Goal: Task Accomplishment & Management: Manage account settings

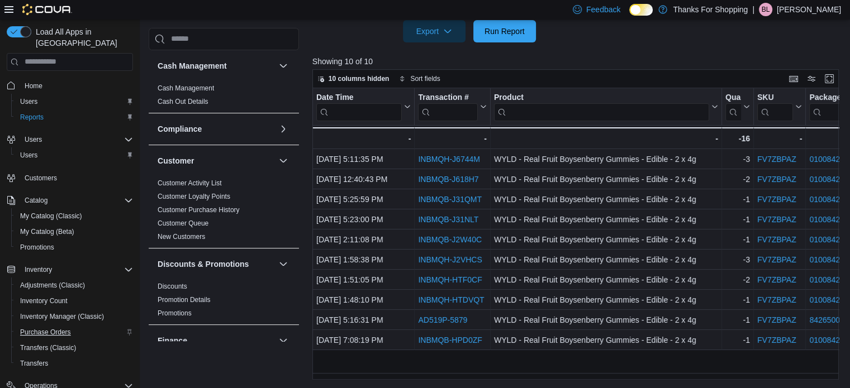
scroll to position [279, 0]
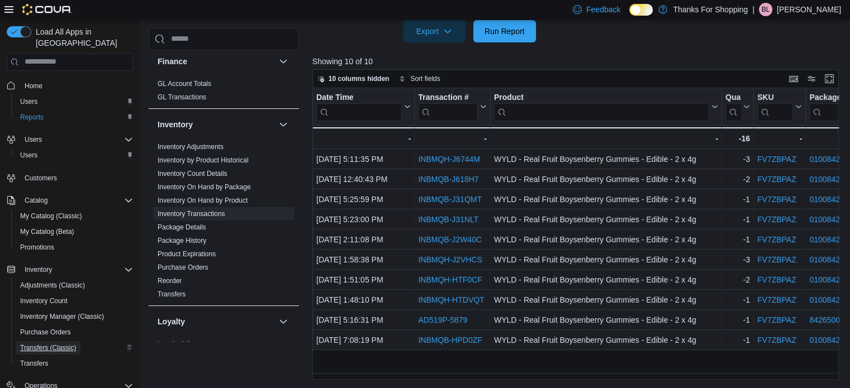
click at [58, 344] on span "Transfers (Classic)" at bounding box center [48, 348] width 56 height 9
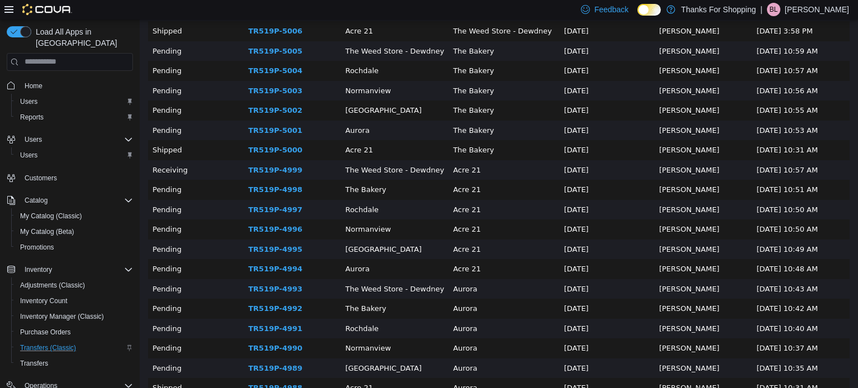
scroll to position [168, 0]
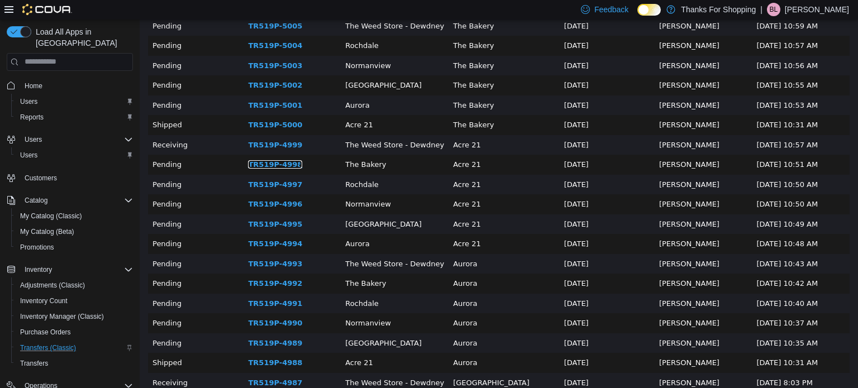
click at [266, 165] on link "TR519P-4998" at bounding box center [275, 164] width 54 height 8
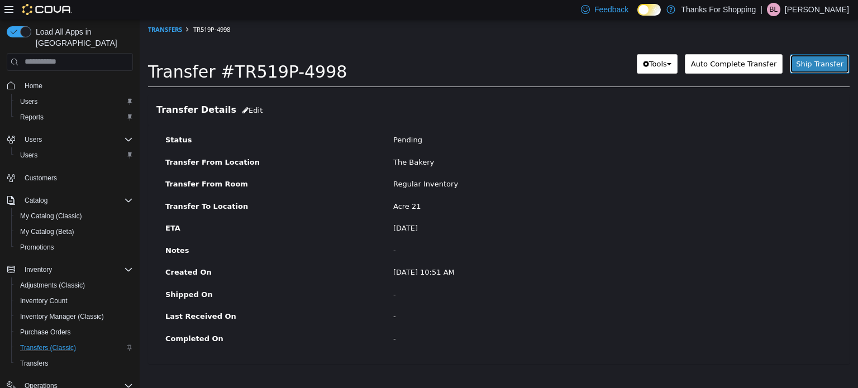
click at [826, 68] on span "Ship Transfer" at bounding box center [820, 63] width 48 height 8
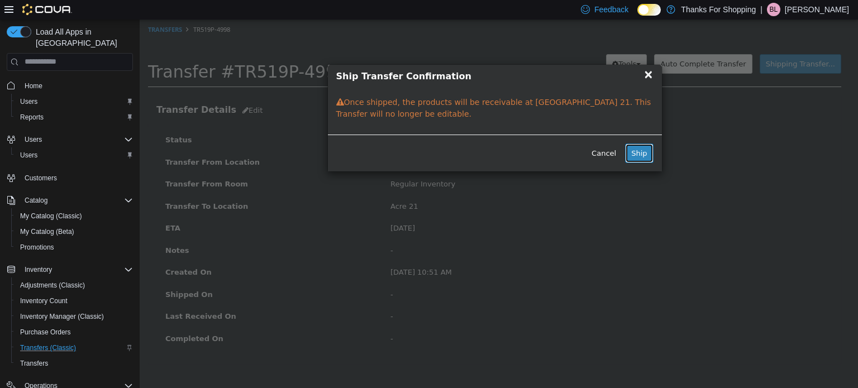
click at [643, 160] on button "Ship" at bounding box center [639, 153] width 28 height 20
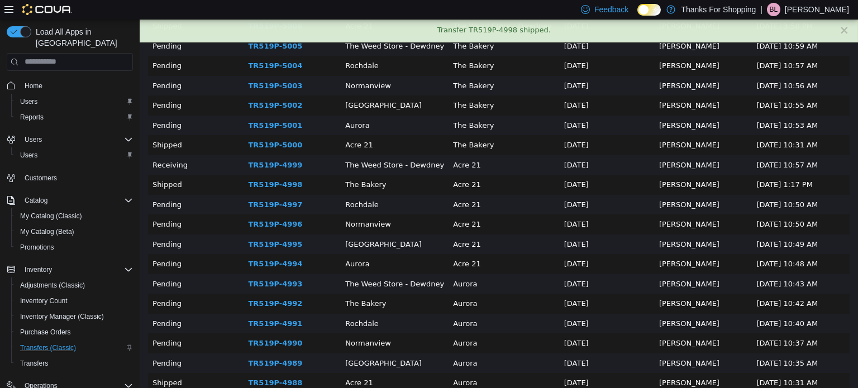
scroll to position [168, 0]
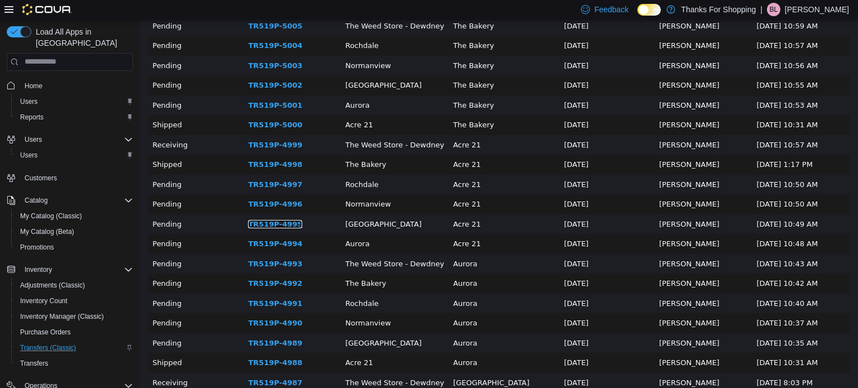
click at [268, 222] on link "TR519P-4995" at bounding box center [275, 224] width 54 height 8
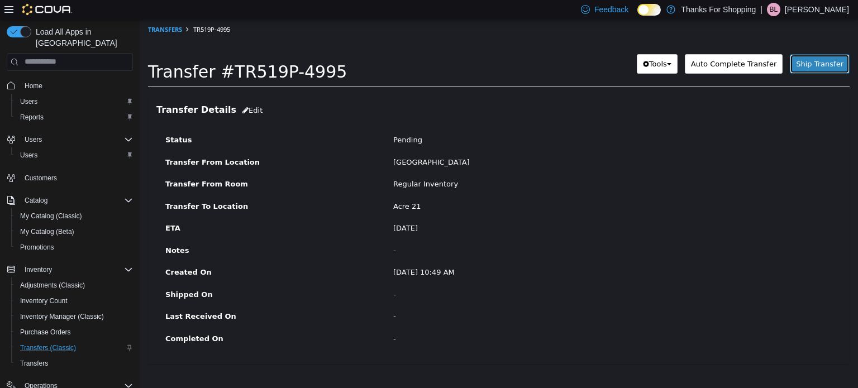
click at [815, 61] on span "Ship Transfer" at bounding box center [820, 63] width 48 height 8
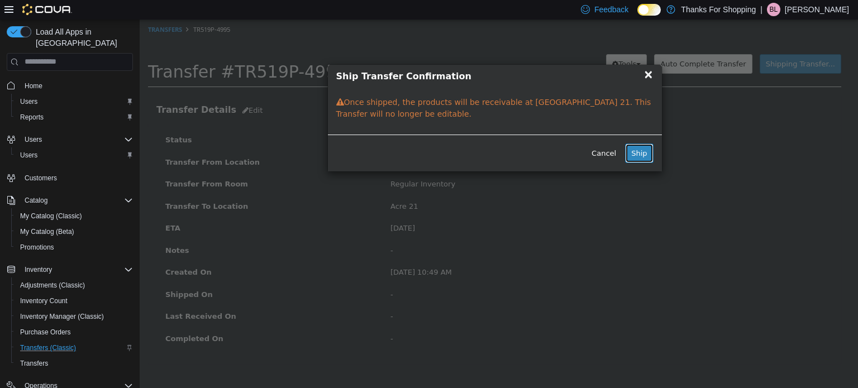
click at [642, 148] on button "Ship" at bounding box center [639, 153] width 28 height 20
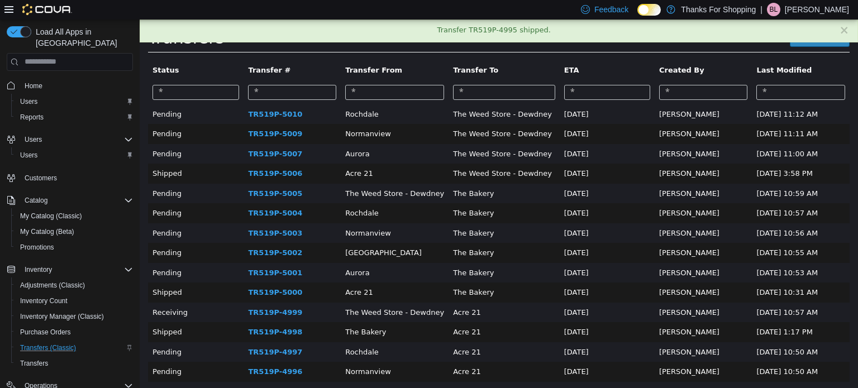
scroll to position [112, 0]
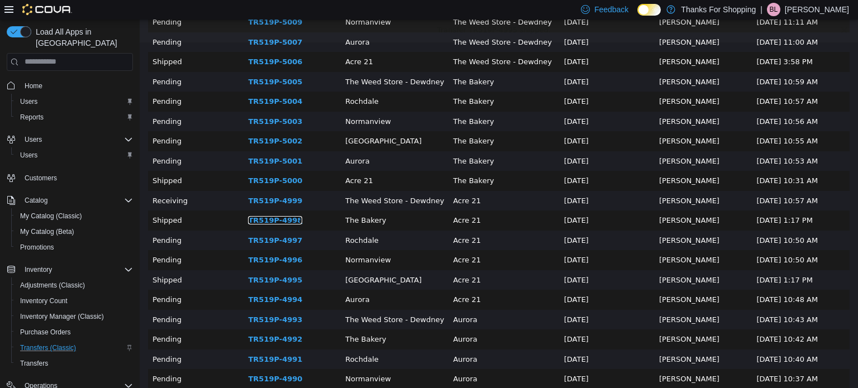
click at [275, 222] on link "TR519P-4998" at bounding box center [275, 220] width 54 height 8
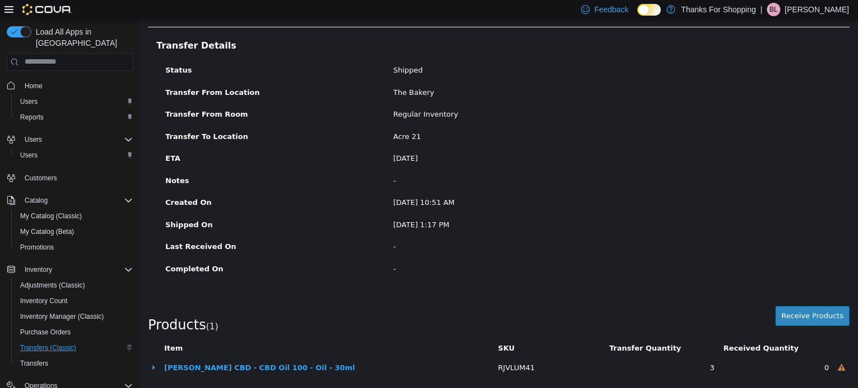
scroll to position [60, 0]
click at [789, 314] on button "Receive Products" at bounding box center [813, 315] width 74 height 20
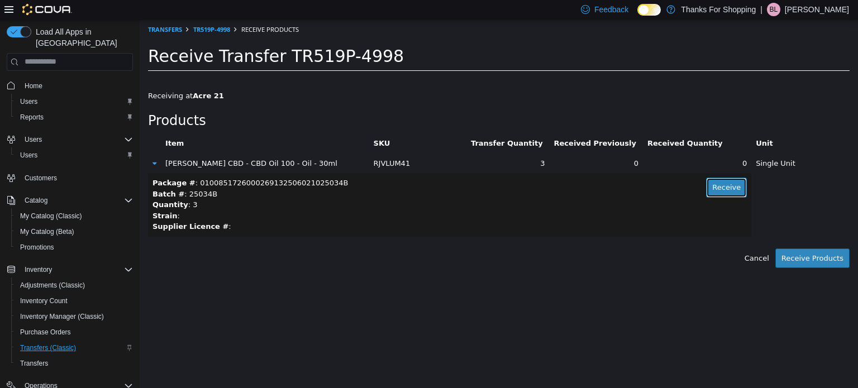
click at [714, 194] on button "Receive" at bounding box center [726, 187] width 41 height 20
click at [807, 257] on button "Receive Products" at bounding box center [813, 258] width 74 height 20
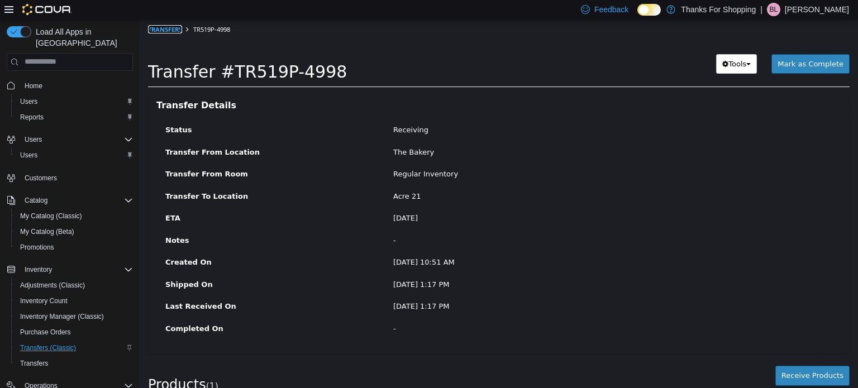
click at [163, 33] on link "Transfers" at bounding box center [165, 29] width 34 height 8
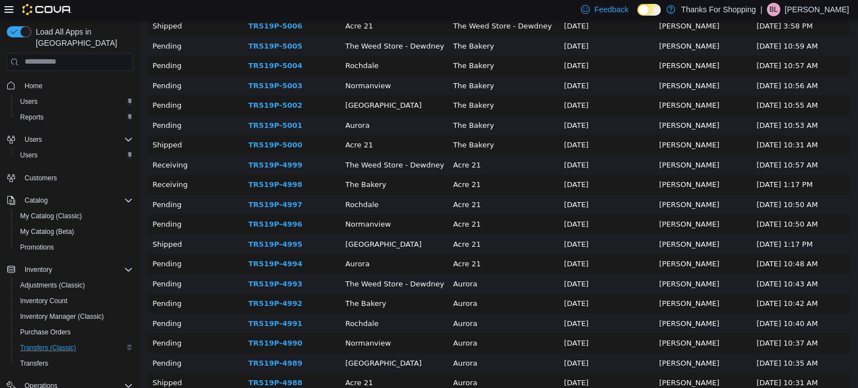
scroll to position [168, 0]
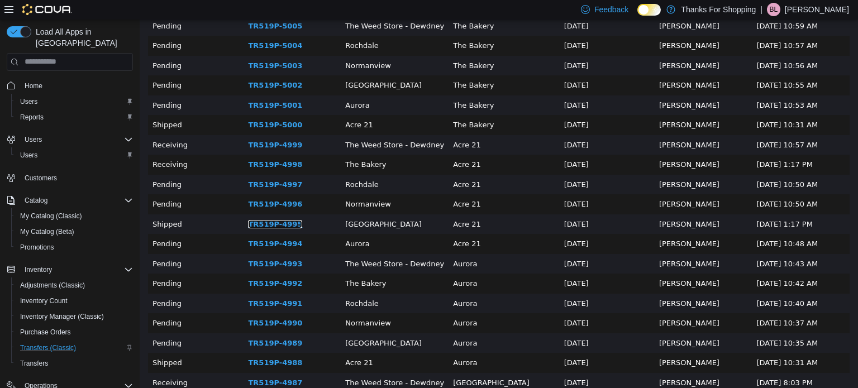
click at [269, 225] on link "TR519P-4995" at bounding box center [275, 224] width 54 height 8
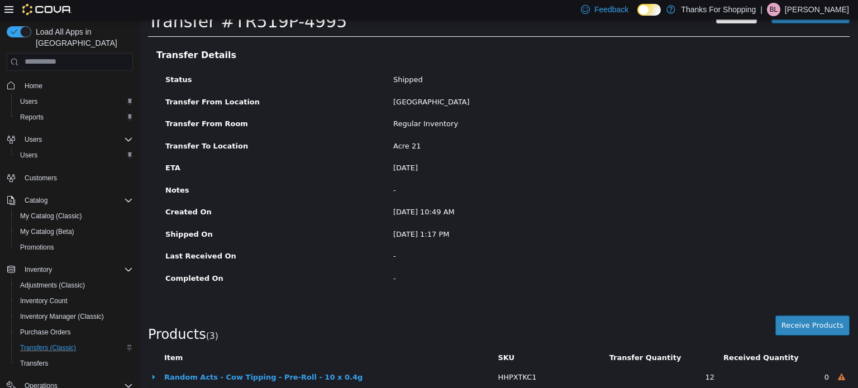
scroll to position [100, 0]
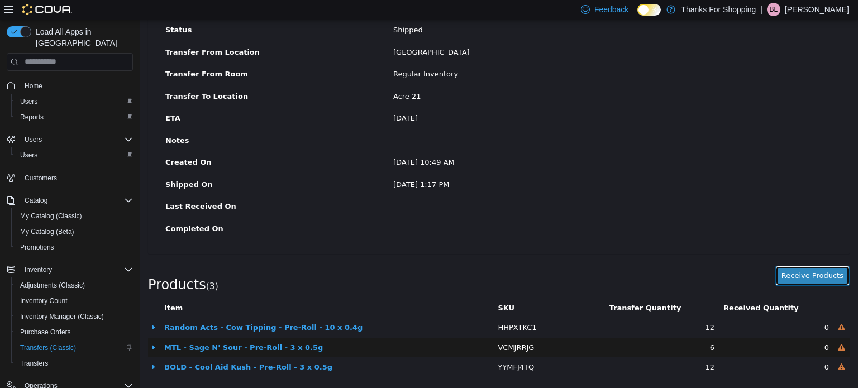
click at [795, 276] on button "Receive Products" at bounding box center [813, 275] width 74 height 20
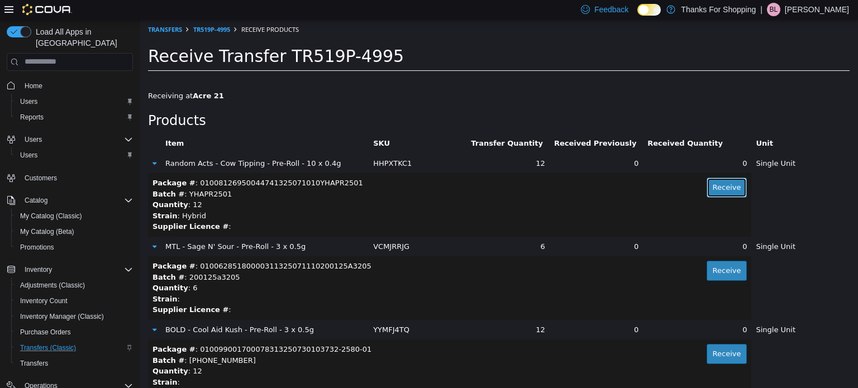
click at [723, 191] on button "Receive" at bounding box center [727, 187] width 41 height 20
click at [710, 271] on button "Receive" at bounding box center [727, 270] width 41 height 20
click at [722, 354] on button "Receive" at bounding box center [727, 354] width 41 height 20
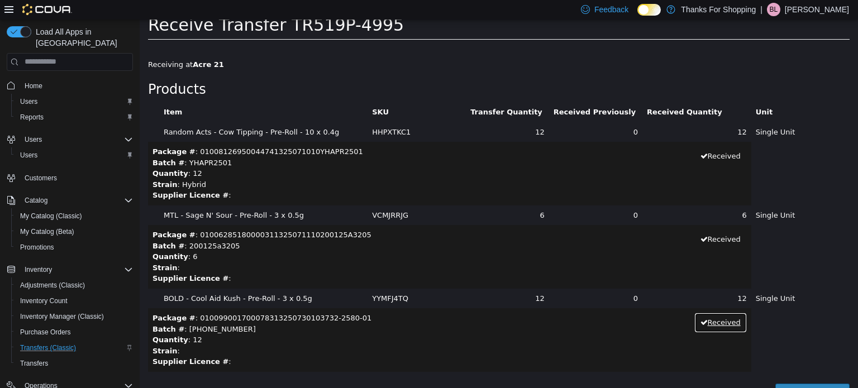
scroll to position [46, 0]
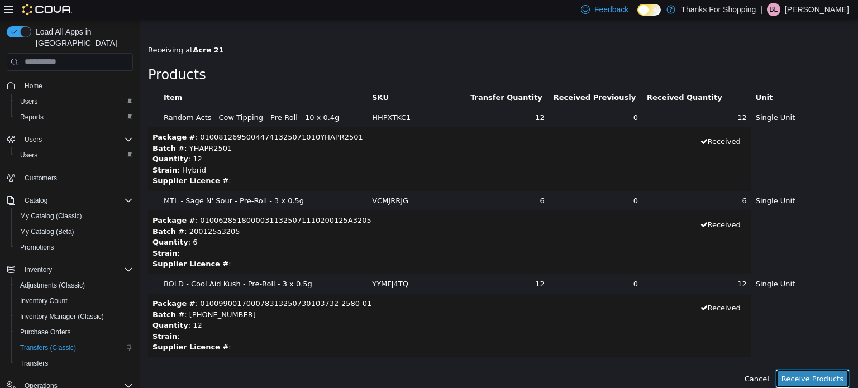
click at [804, 377] on button "Receive Products" at bounding box center [813, 379] width 74 height 20
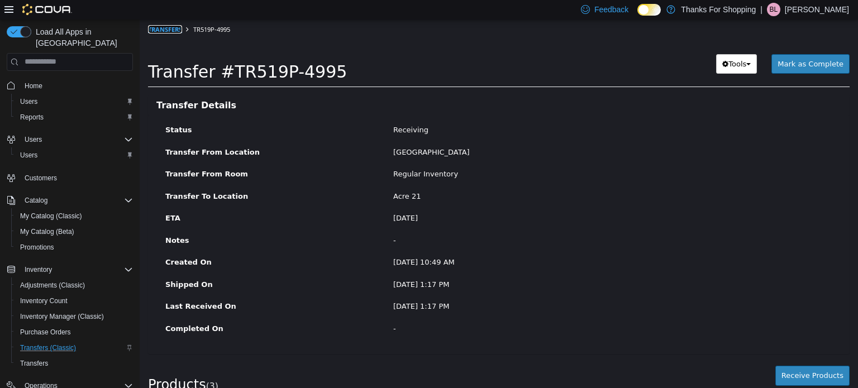
click at [156, 26] on link "Transfers" at bounding box center [165, 29] width 34 height 8
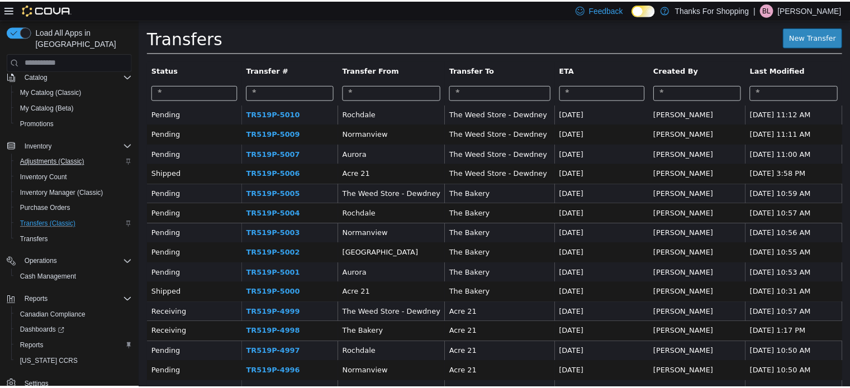
scroll to position [127, 0]
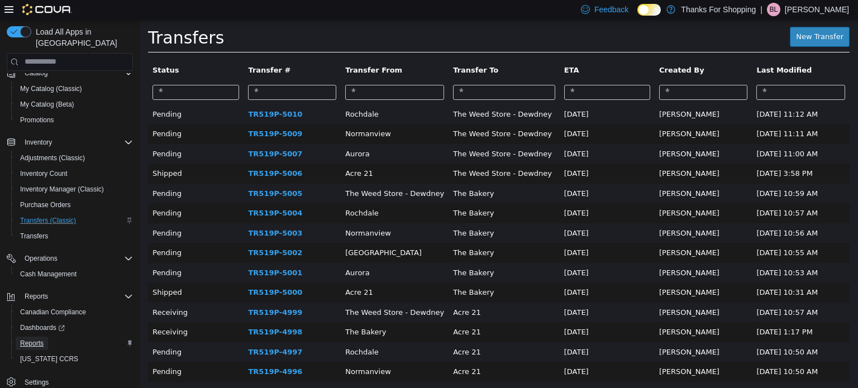
click at [36, 339] on span "Reports" at bounding box center [31, 343] width 23 height 9
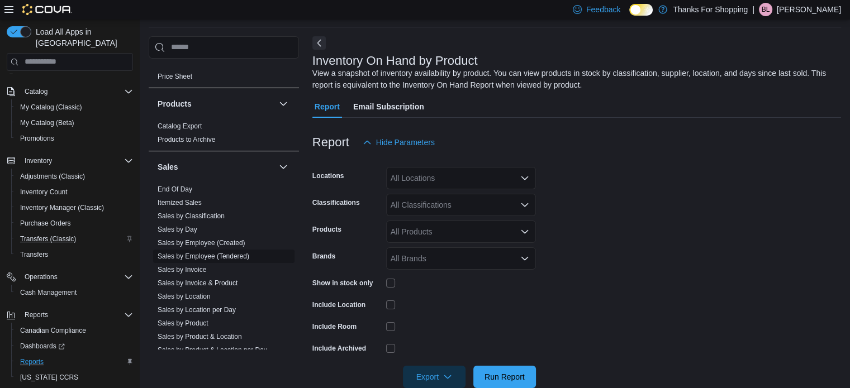
scroll to position [671, 0]
click at [181, 189] on span "End Of Day" at bounding box center [175, 187] width 35 height 9
click at [177, 187] on link "End Of Day" at bounding box center [175, 187] width 35 height 8
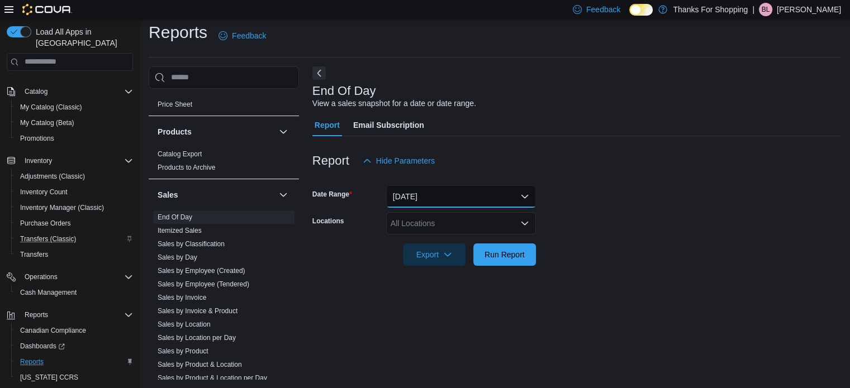
click at [423, 202] on button "[DATE]" at bounding box center [461, 197] width 150 height 22
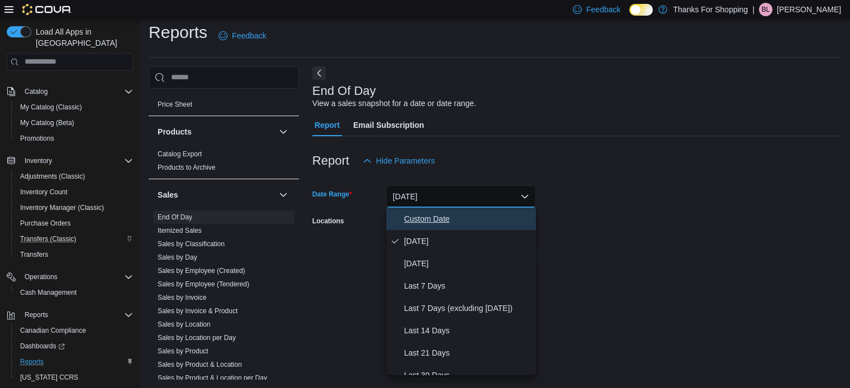
click at [425, 218] on span "Custom Date" at bounding box center [467, 218] width 127 height 13
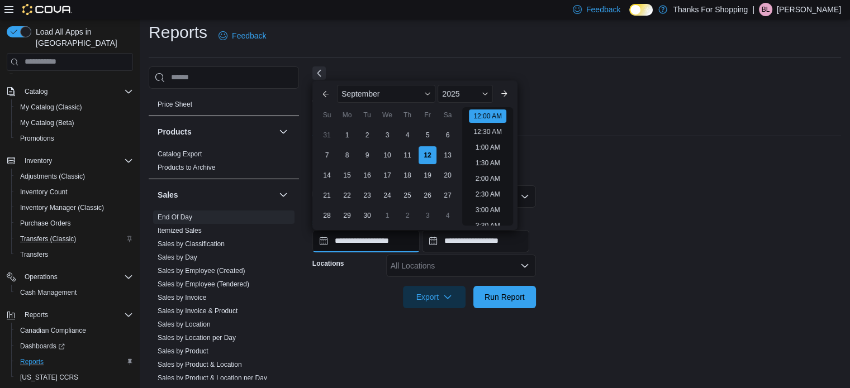
click at [383, 243] on input "**********" at bounding box center [365, 241] width 107 height 22
click at [367, 135] on div "2" at bounding box center [367, 135] width 20 height 20
type input "**********"
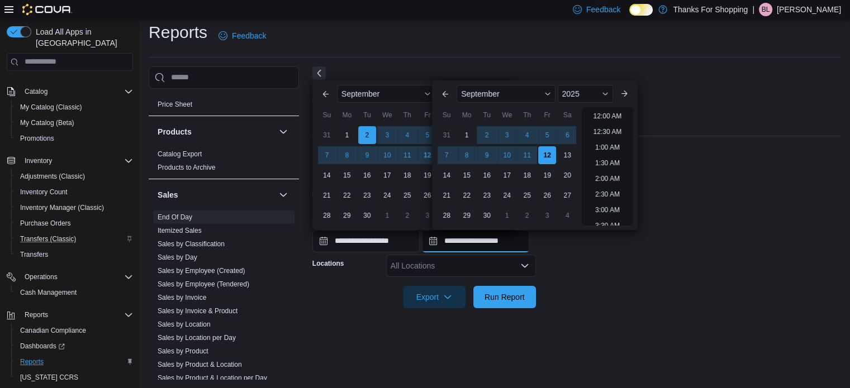
click at [454, 238] on input "**********" at bounding box center [475, 241] width 107 height 22
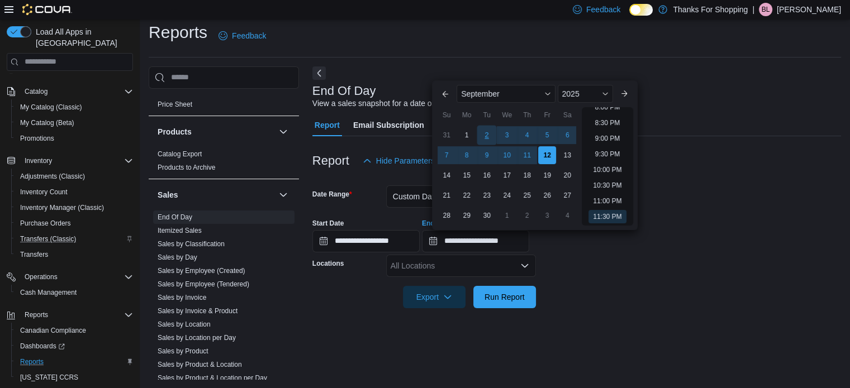
click at [485, 135] on div "2" at bounding box center [487, 135] width 20 height 20
type input "**********"
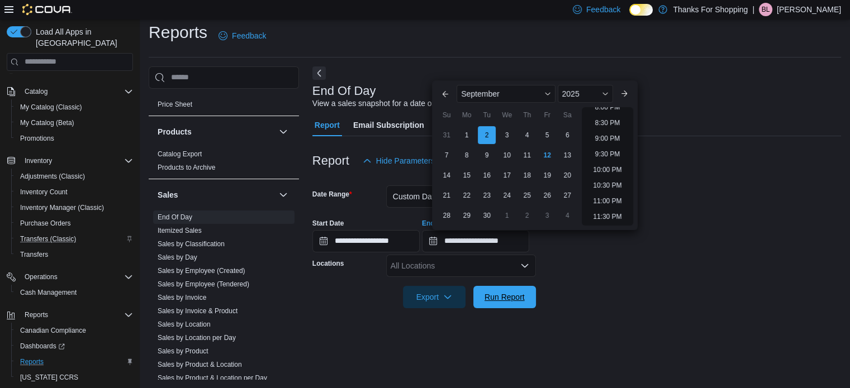
click at [507, 295] on span "Run Report" at bounding box center [505, 297] width 40 height 11
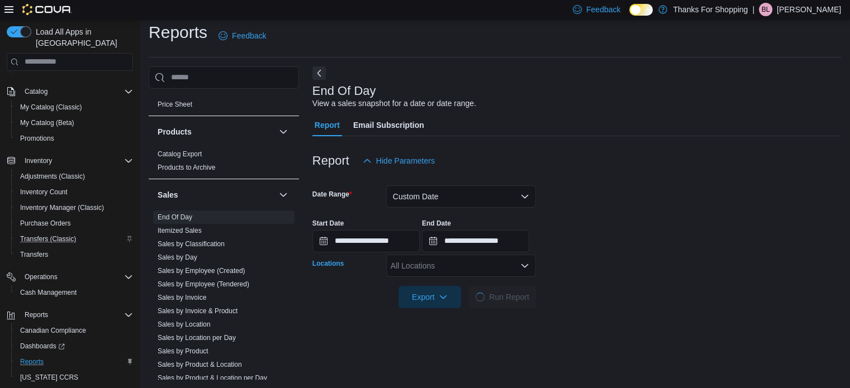
click at [503, 263] on div "All Locations" at bounding box center [461, 266] width 150 height 22
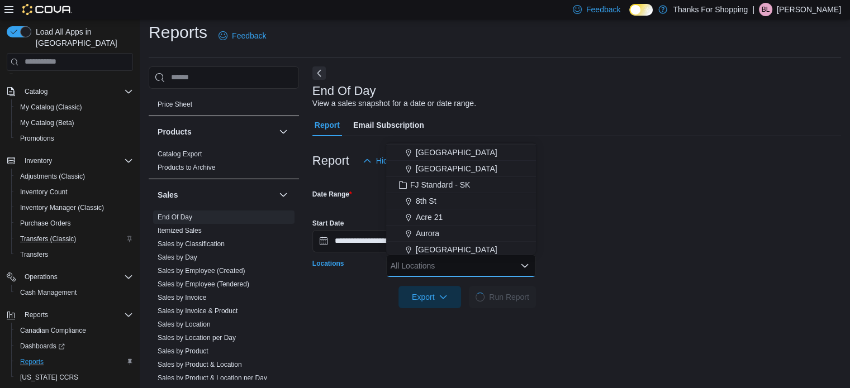
scroll to position [168, 0]
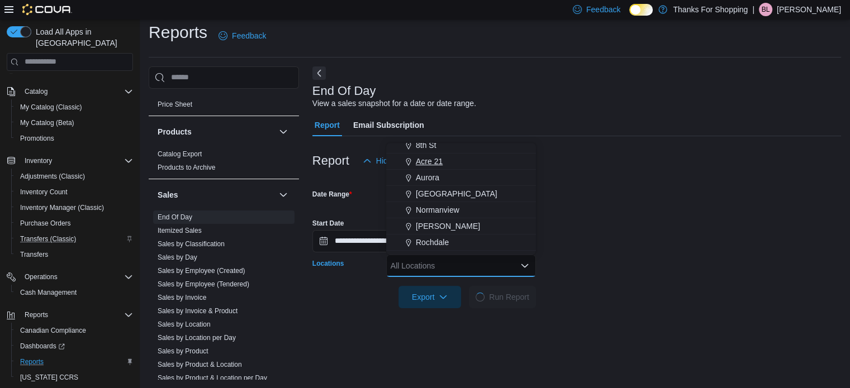
click at [427, 156] on span "Acre 21" at bounding box center [429, 161] width 27 height 11
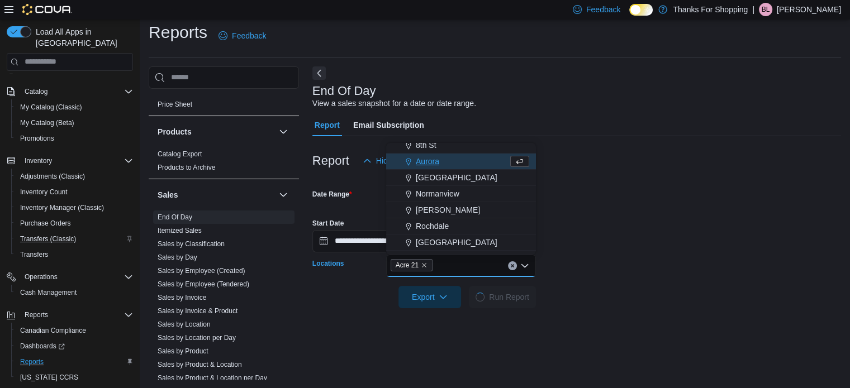
click at [640, 208] on div at bounding box center [576, 209] width 529 height 2
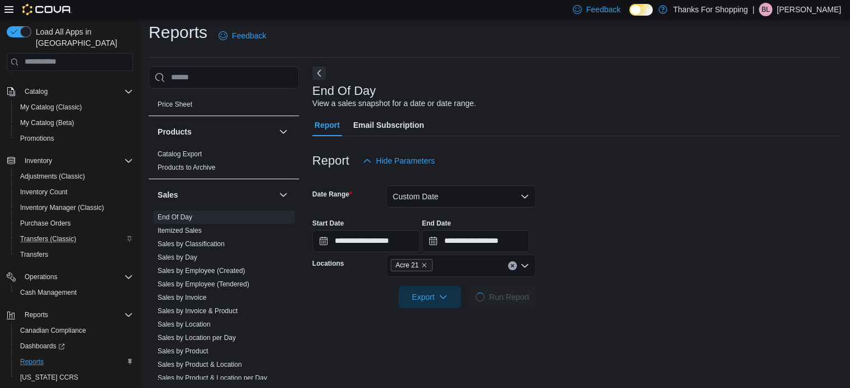
scroll to position [63, 0]
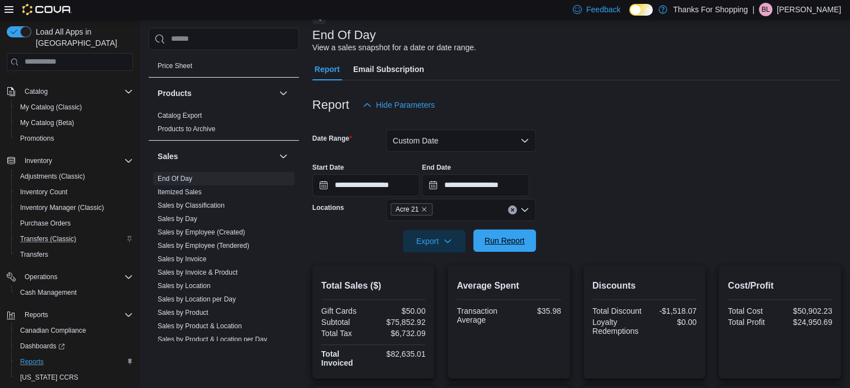
click at [501, 249] on span "Run Report" at bounding box center [504, 241] width 49 height 22
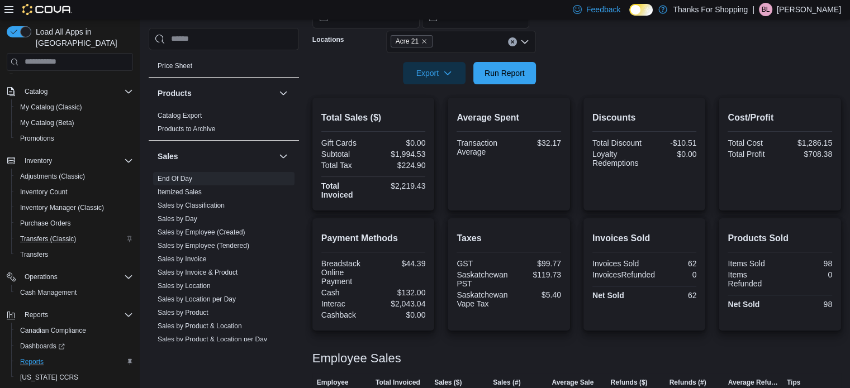
scroll to position [175, 0]
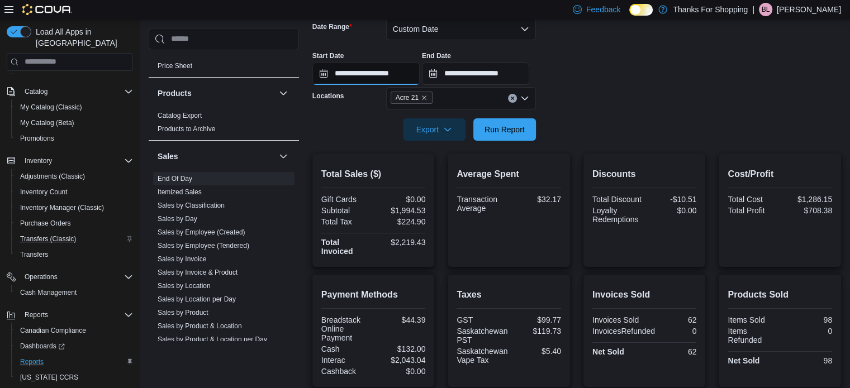
click at [389, 74] on input "**********" at bounding box center [365, 74] width 107 height 22
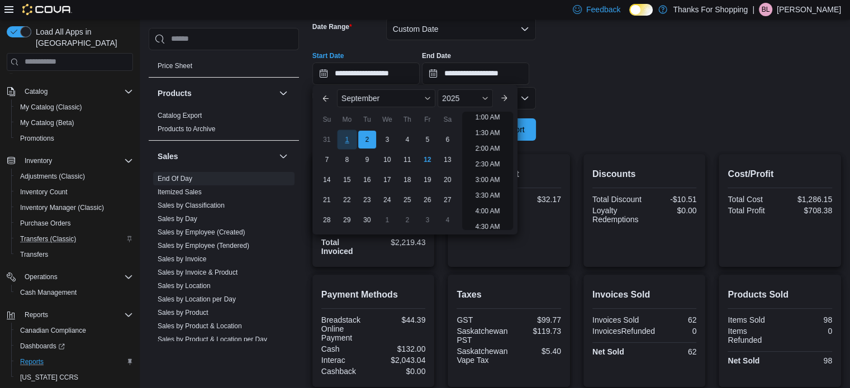
click at [345, 137] on div "1" at bounding box center [347, 140] width 20 height 20
type input "**********"
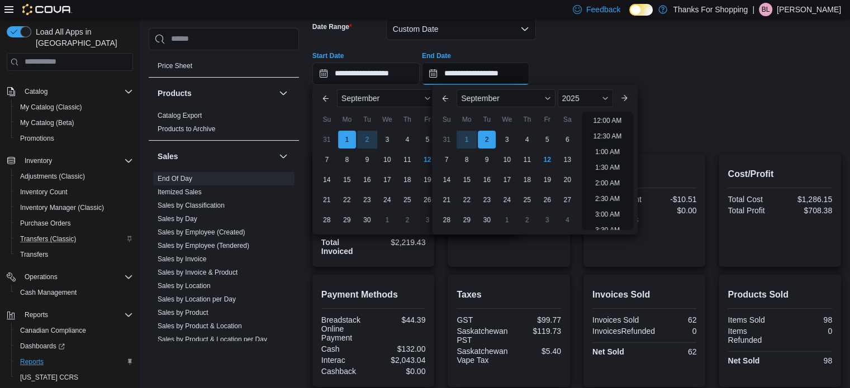
click at [481, 77] on input "**********" at bounding box center [475, 74] width 107 height 22
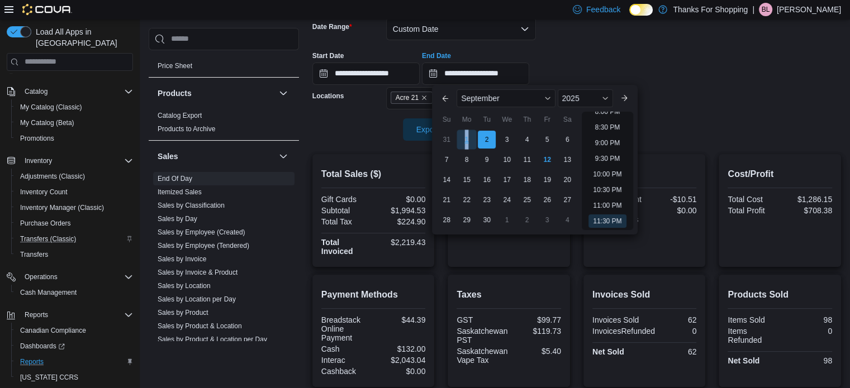
click at [467, 143] on div "1" at bounding box center [467, 140] width 20 height 20
type input "**********"
click at [595, 62] on div "**********" at bounding box center [576, 63] width 529 height 42
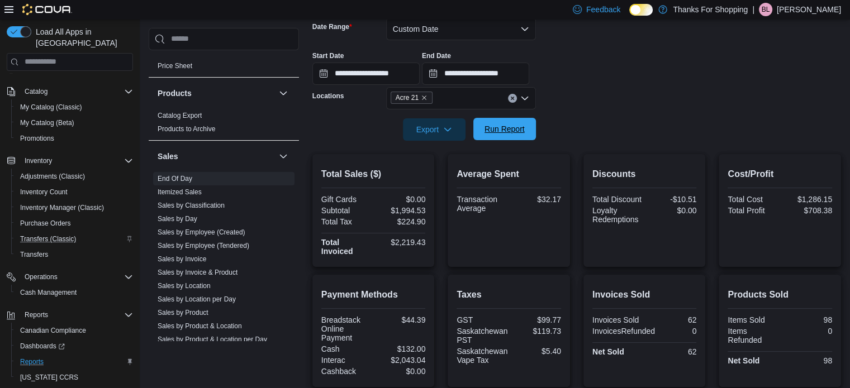
click at [526, 131] on span "Run Report" at bounding box center [504, 129] width 49 height 22
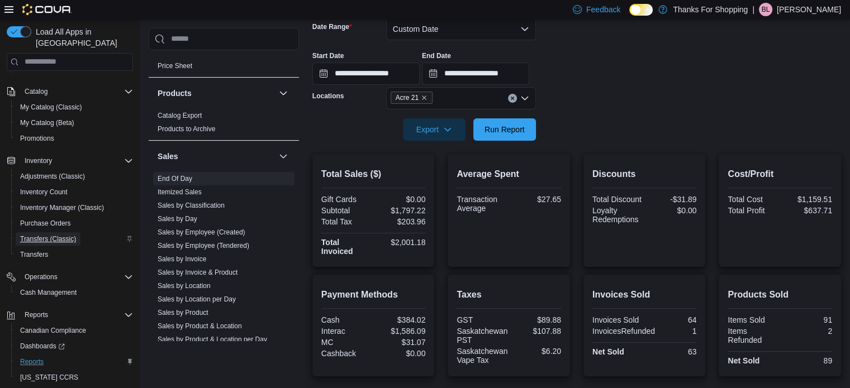
click at [49, 233] on span "Transfers (Classic)" at bounding box center [48, 239] width 56 height 13
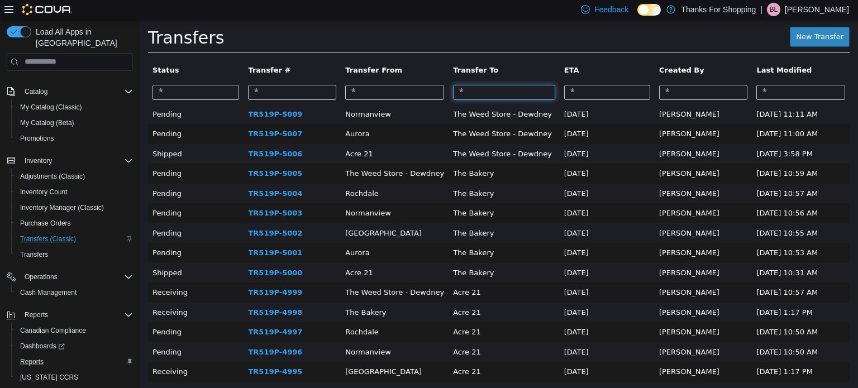
click at [501, 86] on input "search" at bounding box center [504, 91] width 102 height 15
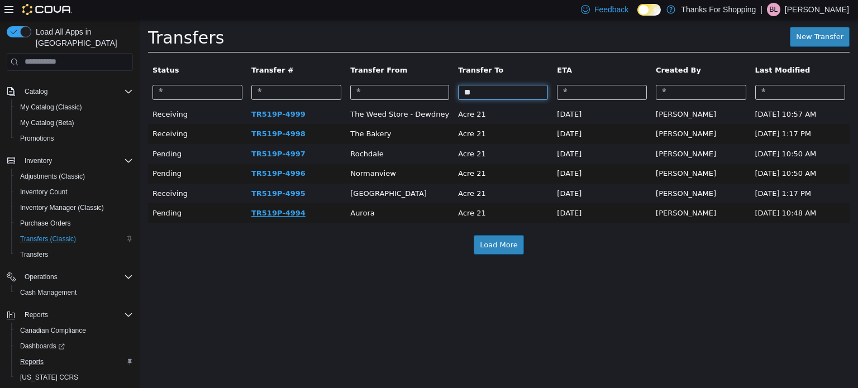
type input "**"
click at [278, 213] on link "TR519P-4994" at bounding box center [279, 212] width 54 height 8
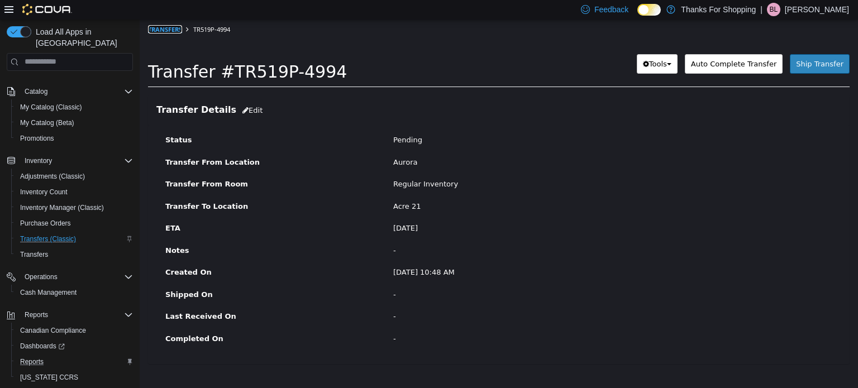
click at [171, 27] on link "Transfers" at bounding box center [165, 29] width 34 height 8
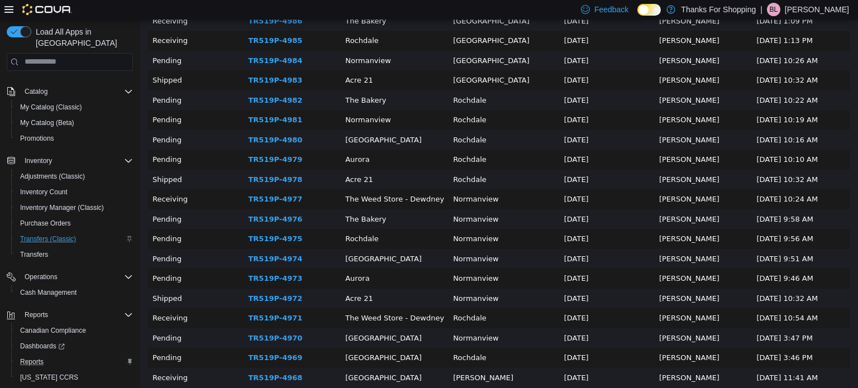
scroll to position [559, 0]
